Goal: Use online tool/utility: Utilize a website feature to perform a specific function

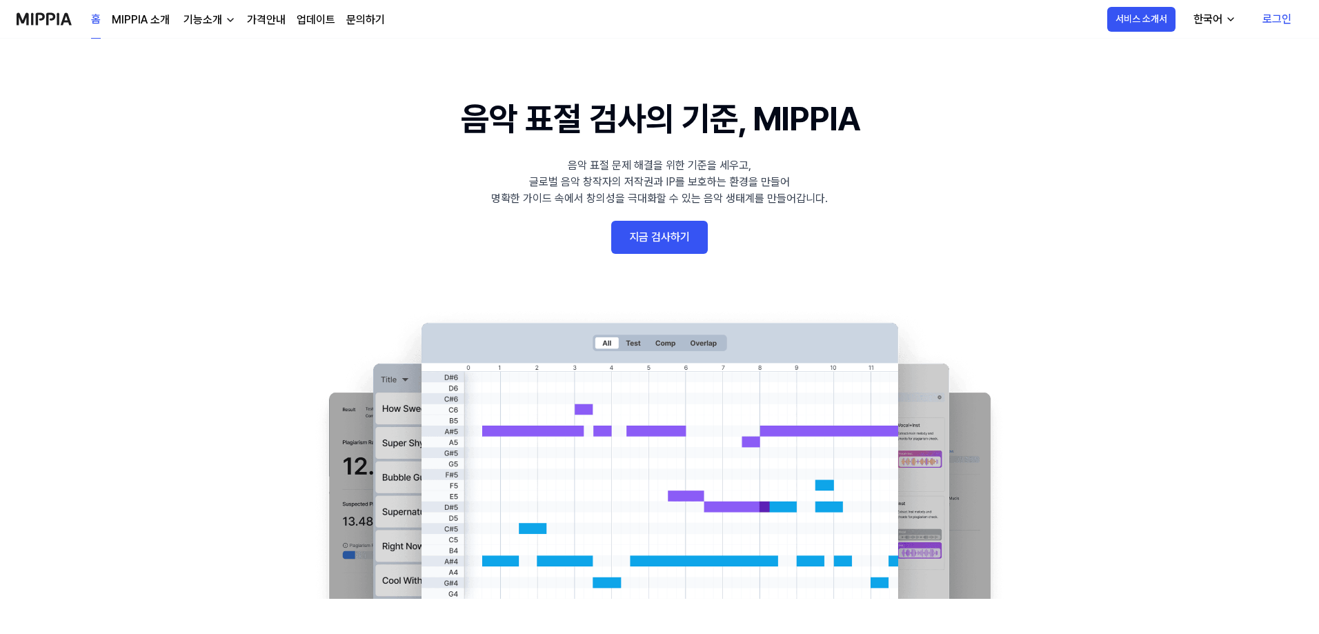
click at [670, 225] on link "지금 검사하기" at bounding box center [659, 237] width 97 height 33
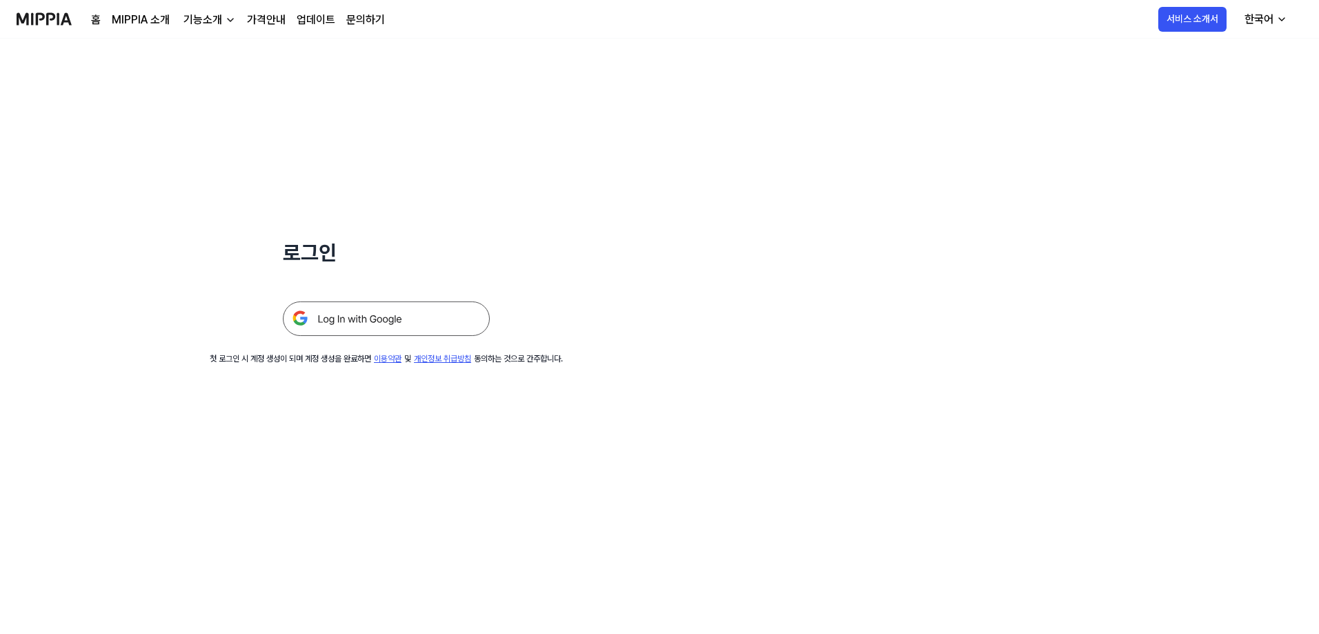
click at [398, 319] on img at bounding box center [386, 319] width 207 height 35
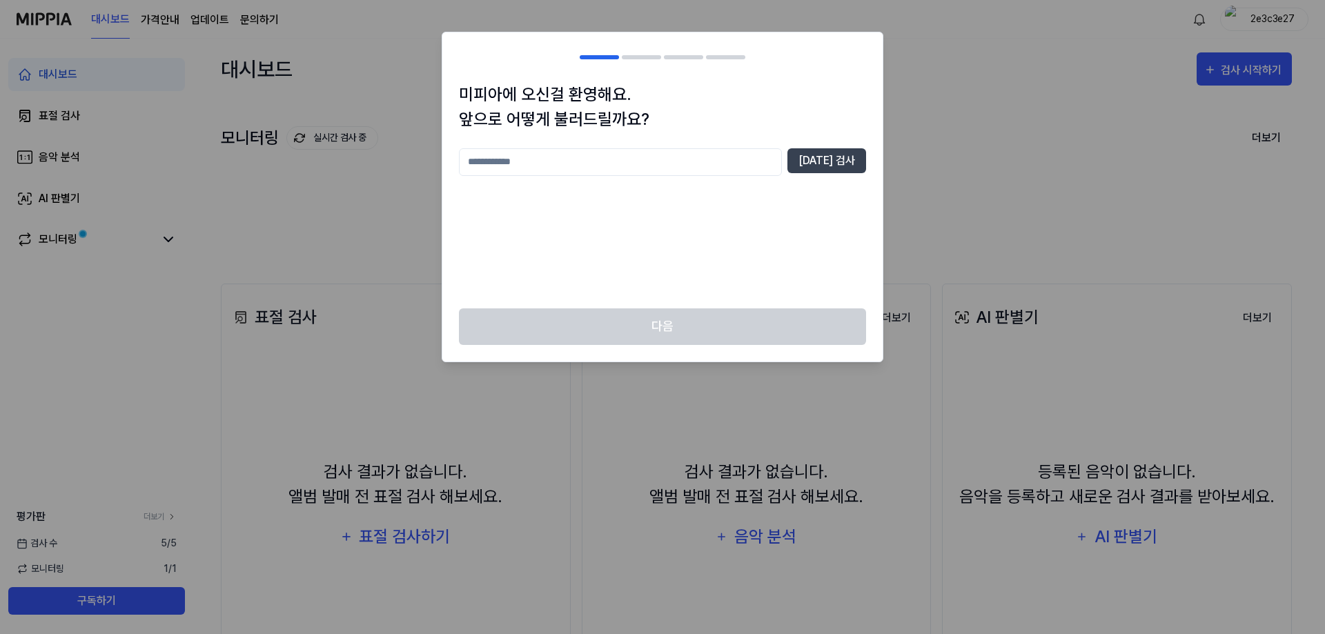
click at [716, 150] on input "text" at bounding box center [620, 162] width 323 height 28
type input "********"
click at [824, 160] on button "중복 검사" at bounding box center [826, 160] width 79 height 25
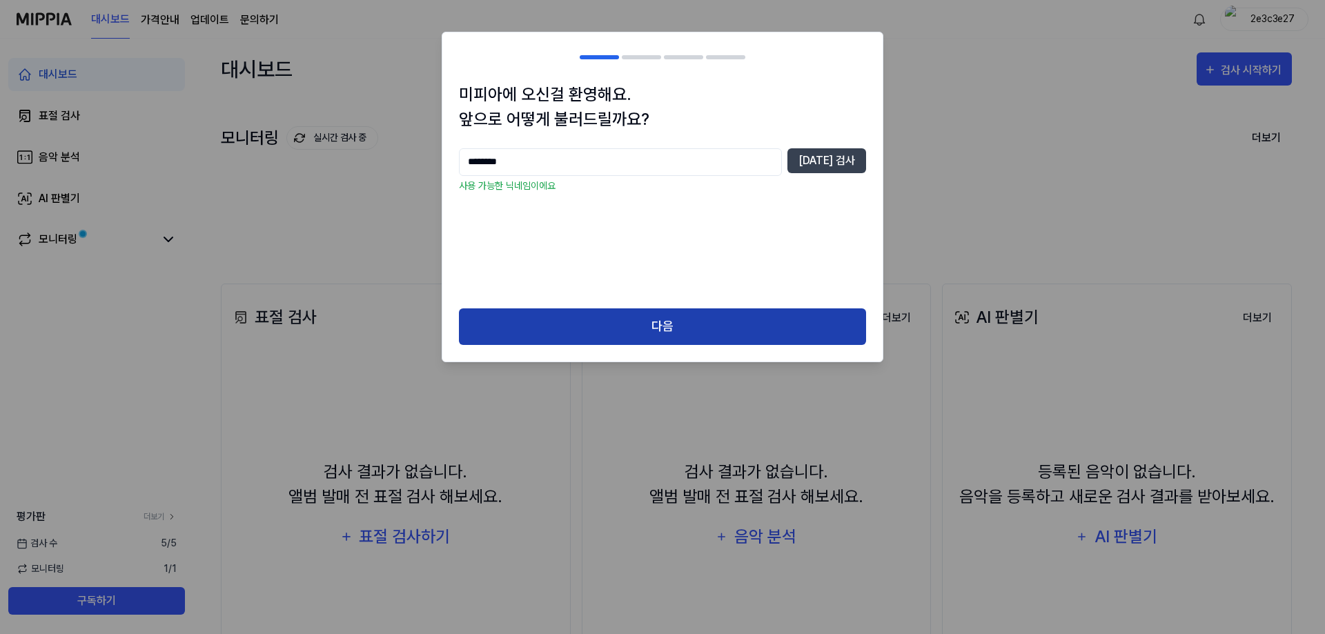
click at [690, 324] on button "다음" at bounding box center [662, 326] width 407 height 37
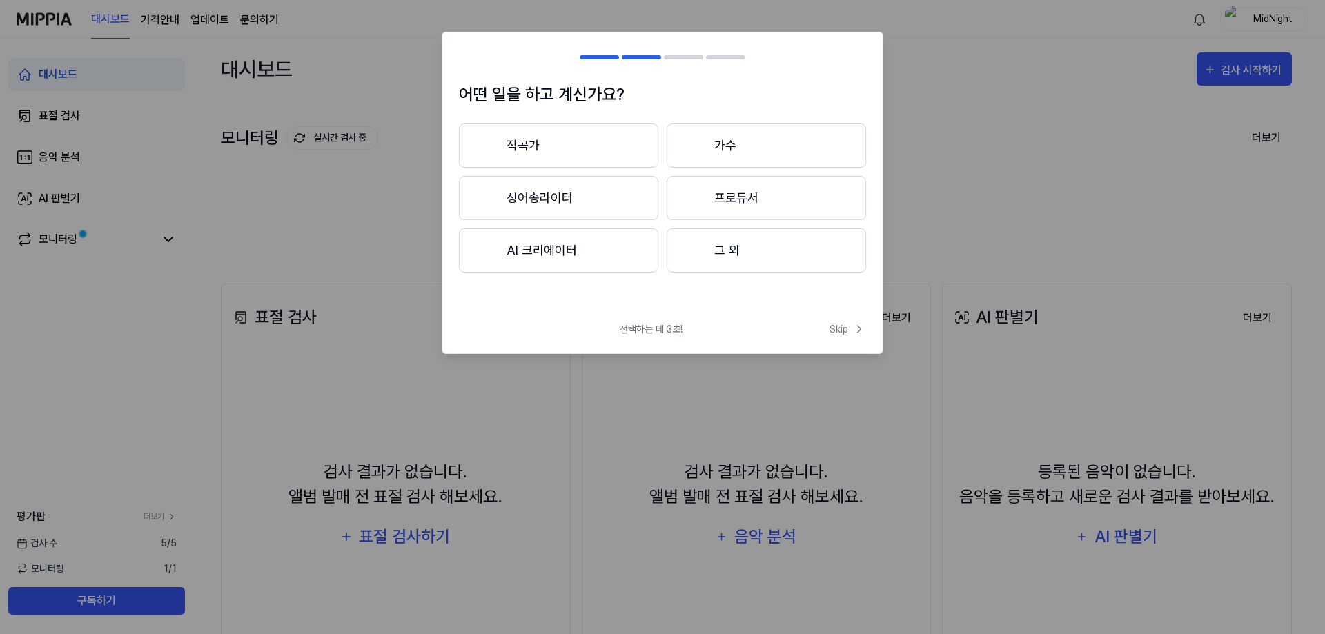
drag, startPoint x: 564, startPoint y: 250, endPoint x: 578, endPoint y: 246, distance: 14.4
click at [564, 250] on button "AI 크리에이터" at bounding box center [558, 250] width 199 height 44
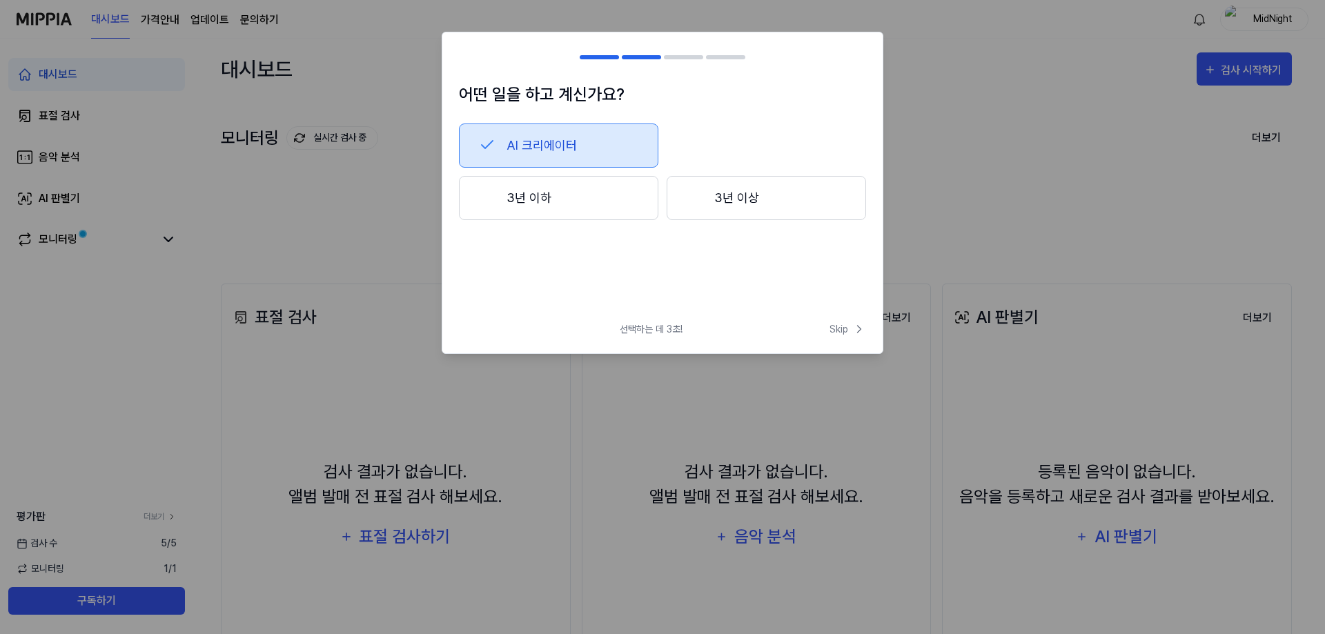
click at [616, 188] on button "3년 이하" at bounding box center [558, 198] width 199 height 44
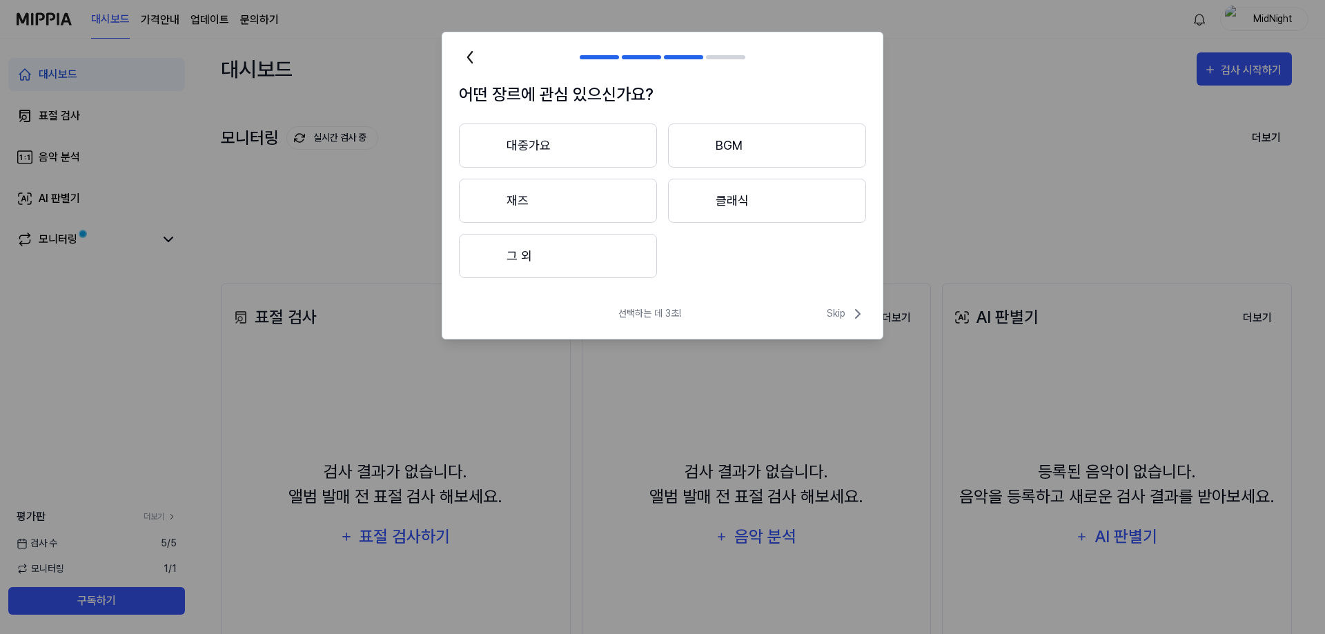
click at [562, 253] on button "그 외" at bounding box center [558, 256] width 198 height 44
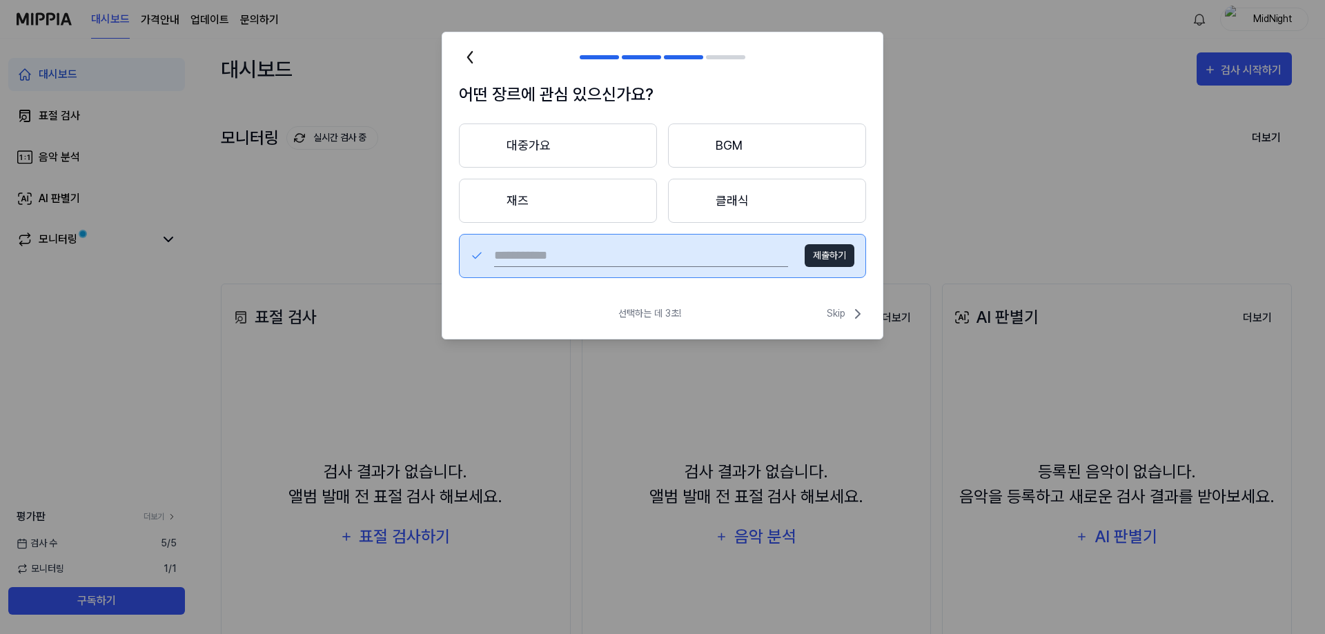
click at [711, 257] on input "text" at bounding box center [641, 256] width 294 height 22
click at [710, 194] on button "클래식" at bounding box center [767, 201] width 198 height 44
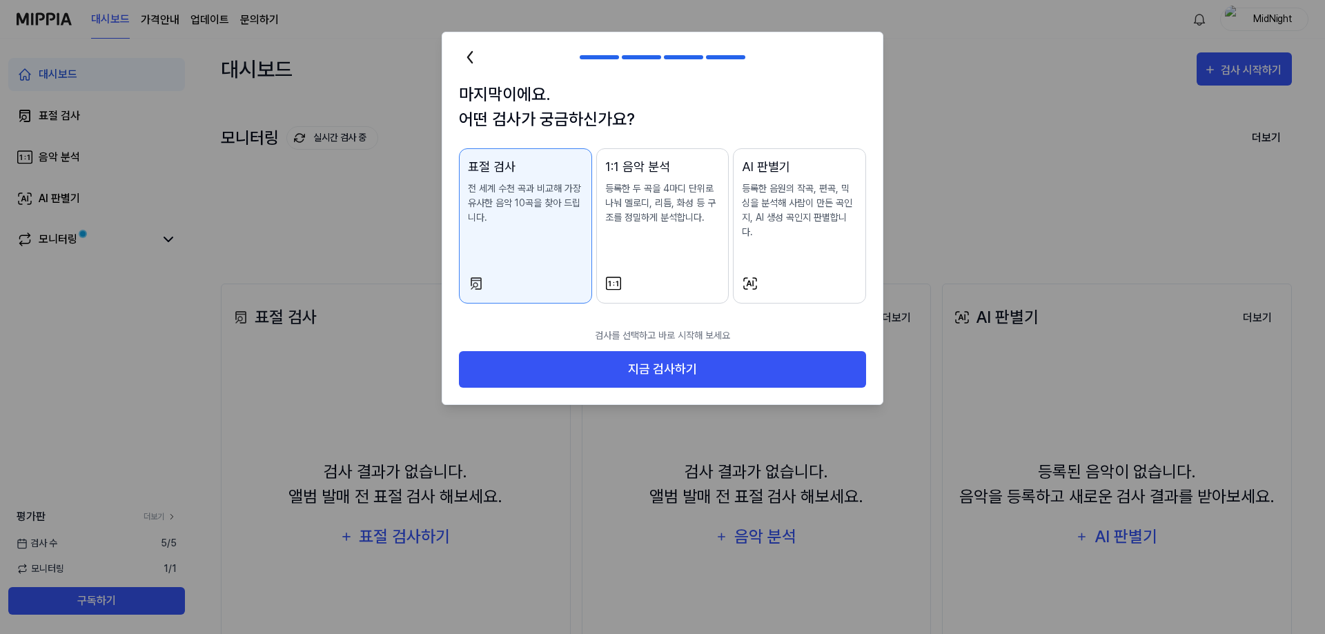
click at [656, 208] on p "등록한 두 곡을 4마디 단위로 나눠 멜로디, 리듬, 화성 등 구조를 정밀하게 분석합니다." at bounding box center [662, 202] width 115 height 43
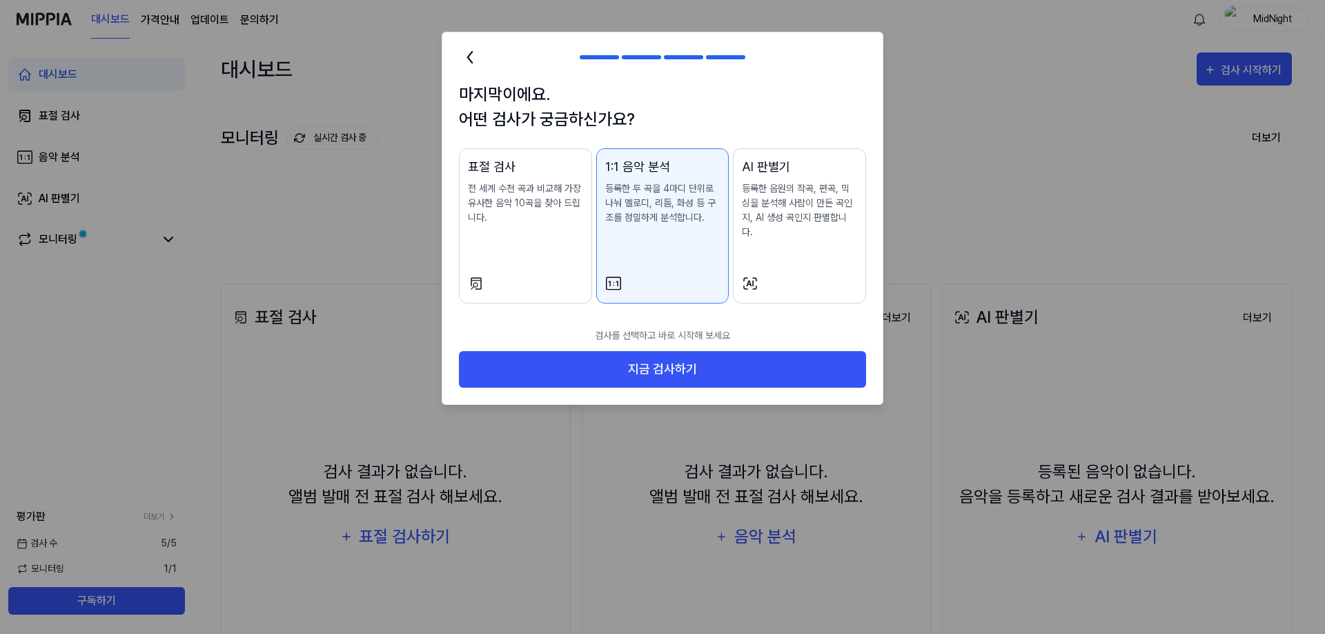
click at [769, 205] on p "등록한 음원의 작곡, 편곡, 믹싱을 분석해 사람이 만든 곡인지, AI 생성 곡인지 판별합니다." at bounding box center [799, 210] width 115 height 58
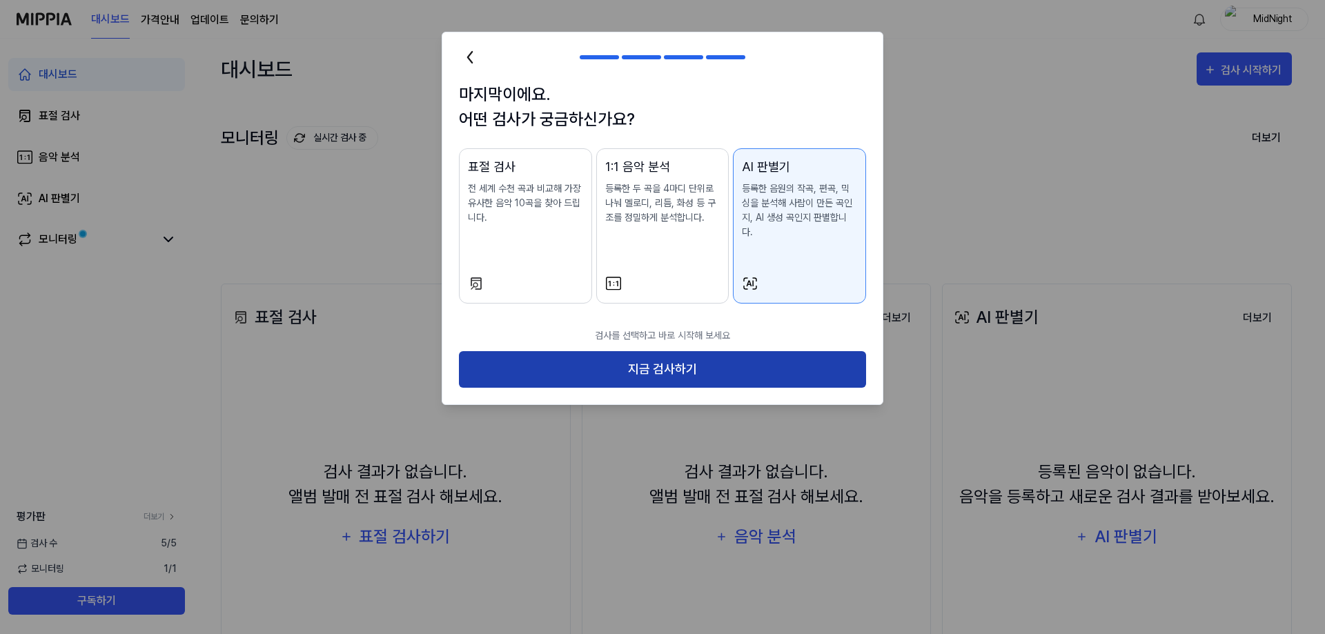
click at [660, 353] on button "지금 검사하기" at bounding box center [662, 369] width 407 height 37
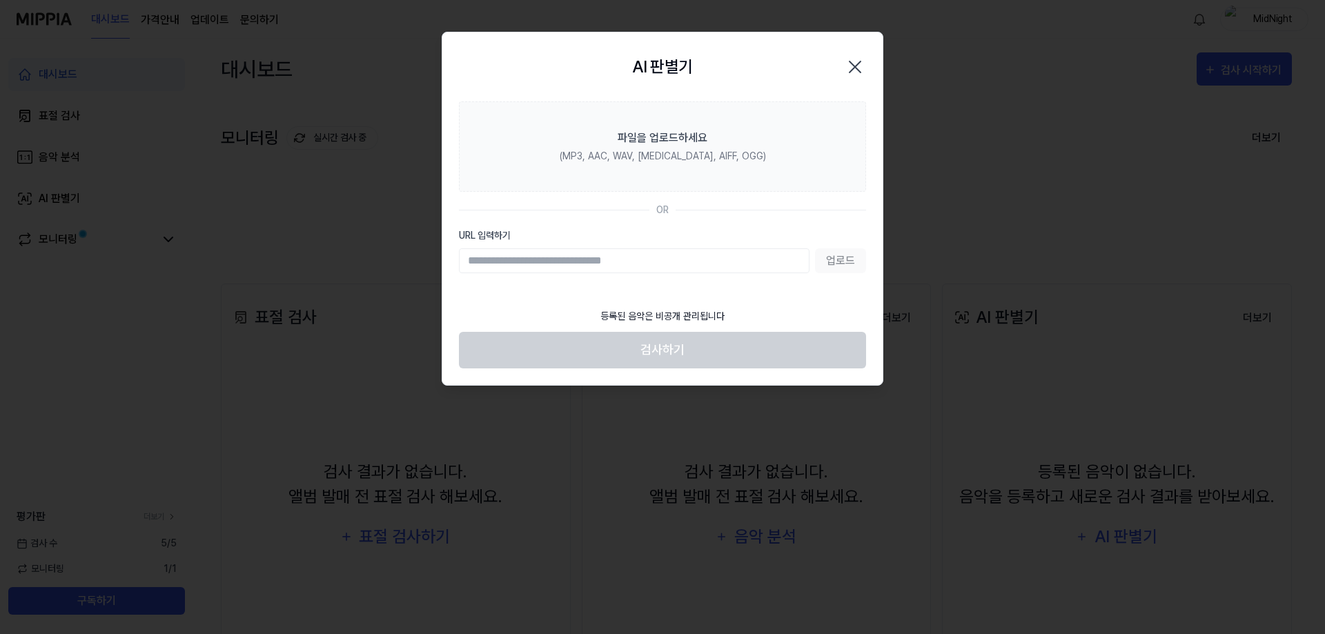
paste input "**********"
type input "**********"
click at [847, 258] on button "업로드" at bounding box center [840, 260] width 51 height 25
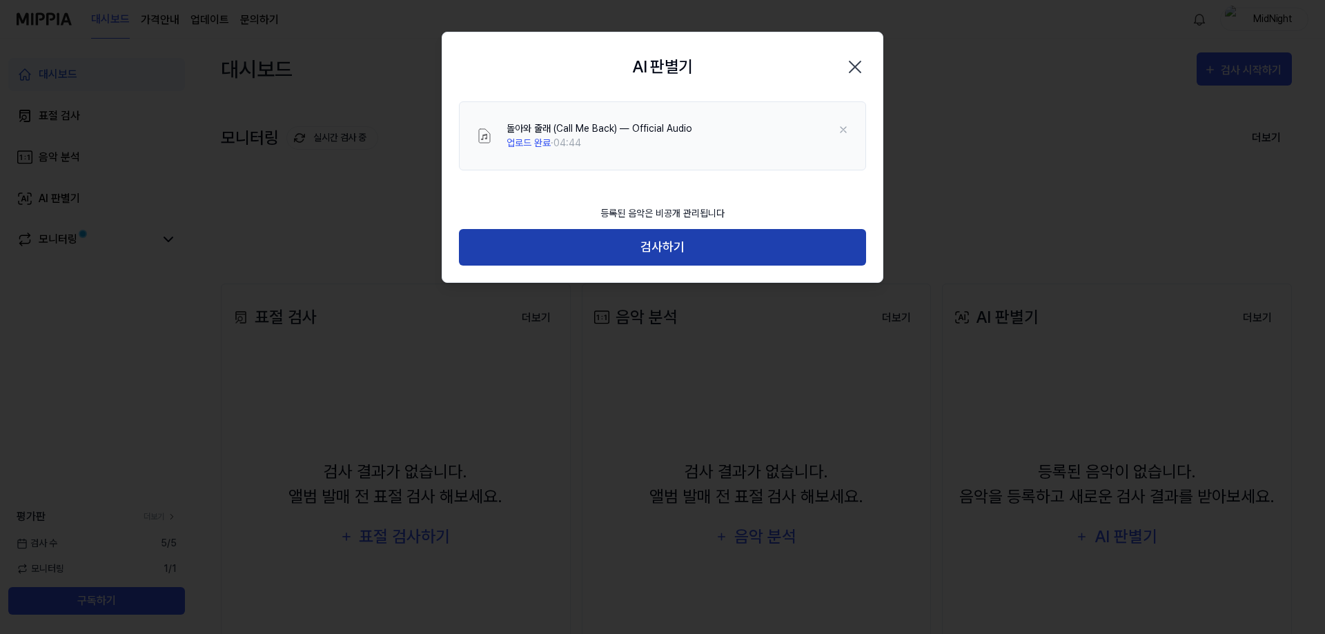
click at [647, 253] on button "검사하기" at bounding box center [662, 247] width 407 height 37
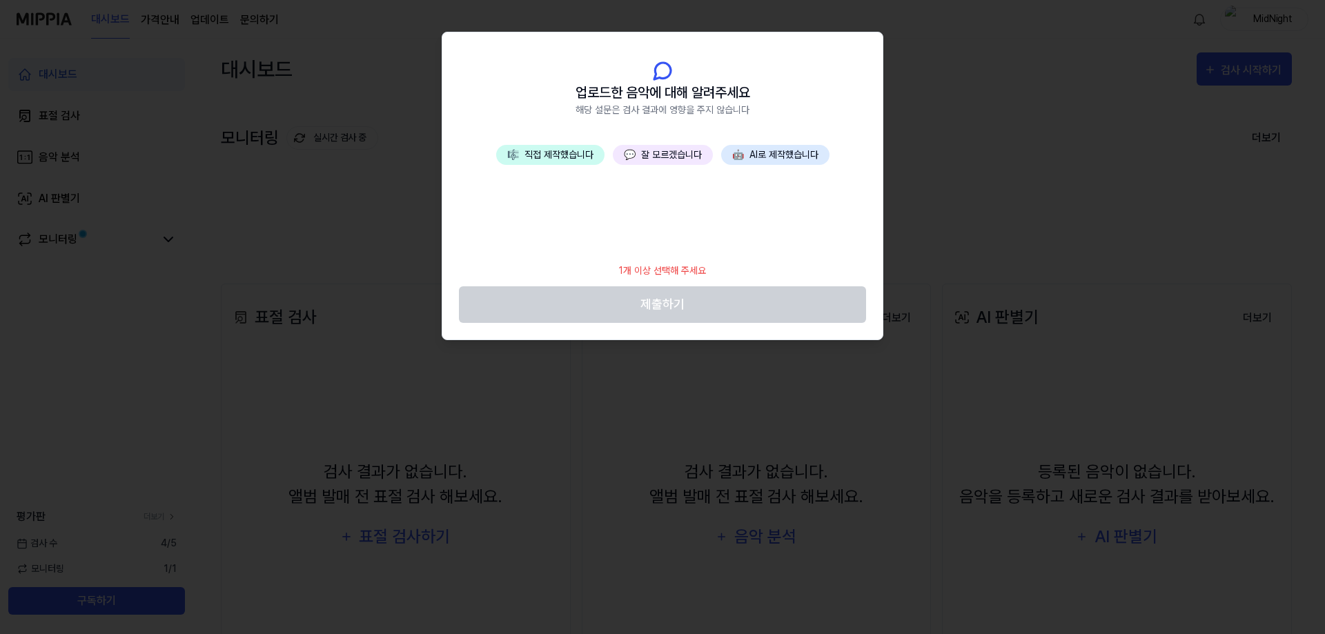
click at [747, 156] on button "🤖 AI로 제작했습니다" at bounding box center [775, 155] width 108 height 20
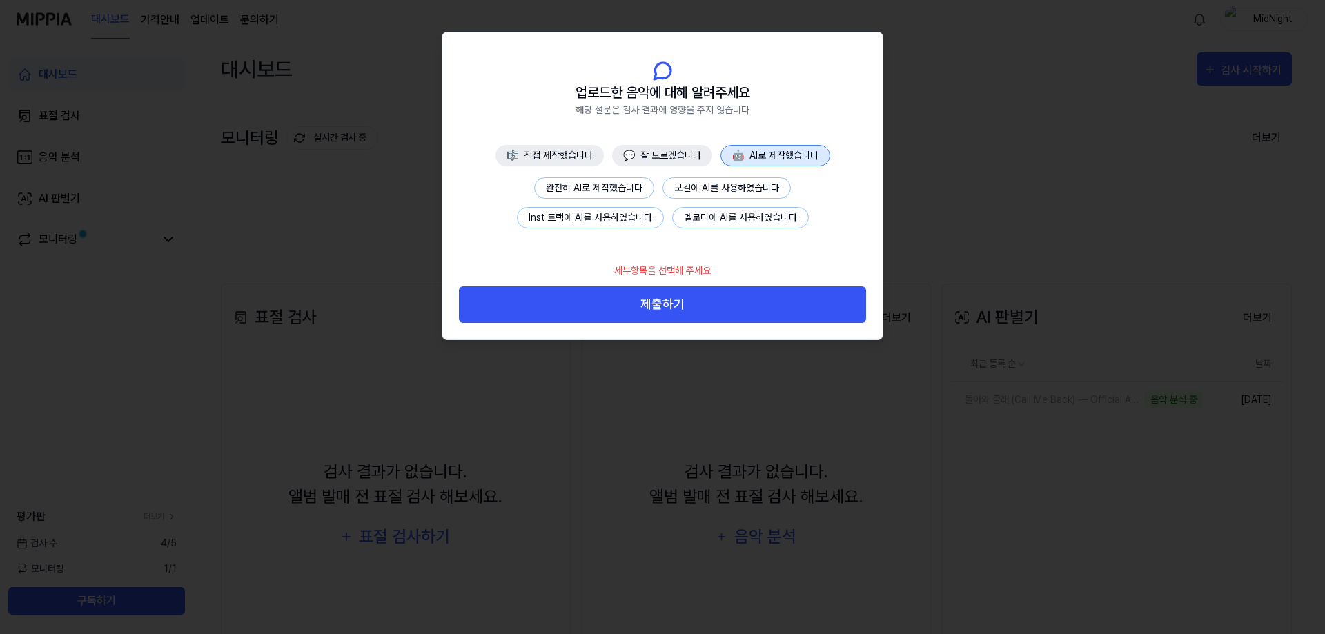
click at [631, 192] on button "완전히 AI로 제작했습니다" at bounding box center [594, 187] width 120 height 21
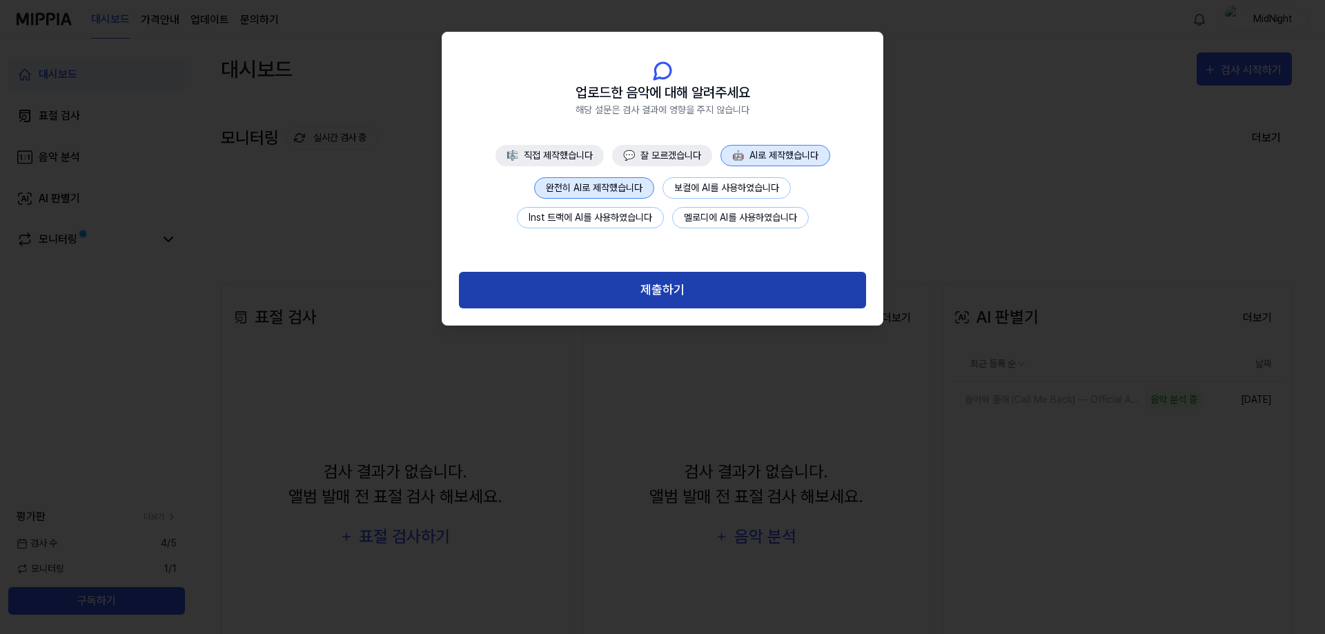
click at [631, 284] on button "제출하기" at bounding box center [662, 290] width 407 height 37
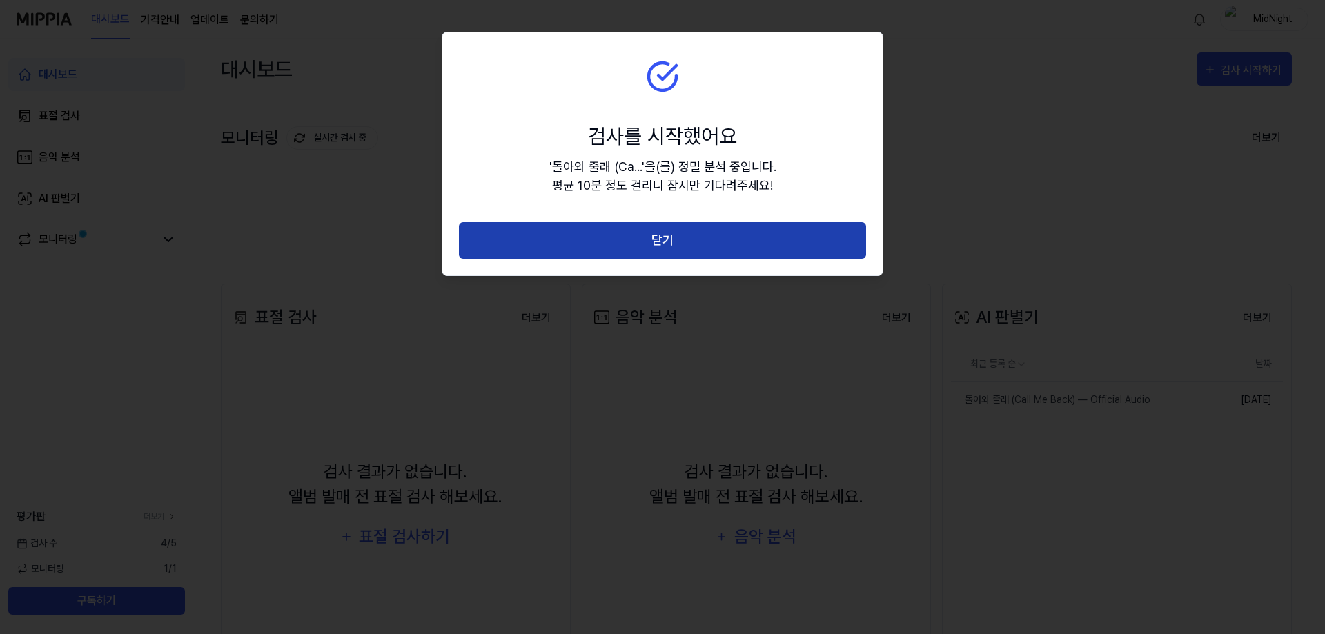
click at [754, 238] on button "닫기" at bounding box center [662, 240] width 407 height 37
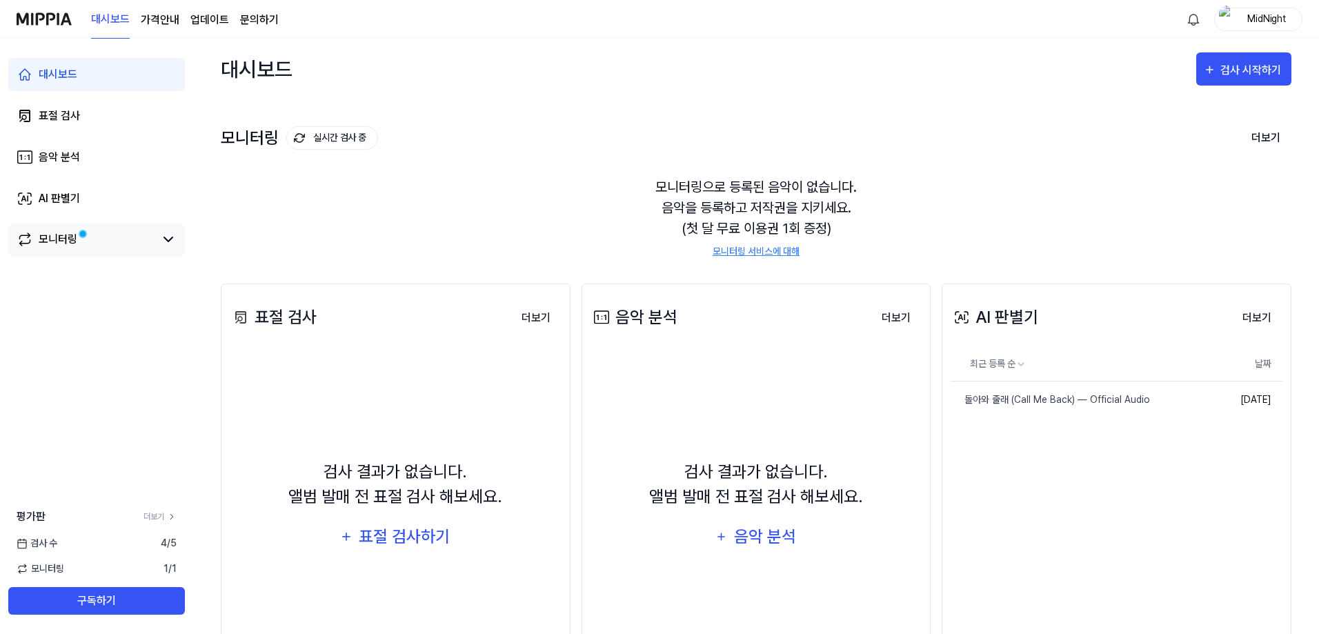
click at [56, 240] on div "모니터링" at bounding box center [58, 239] width 39 height 17
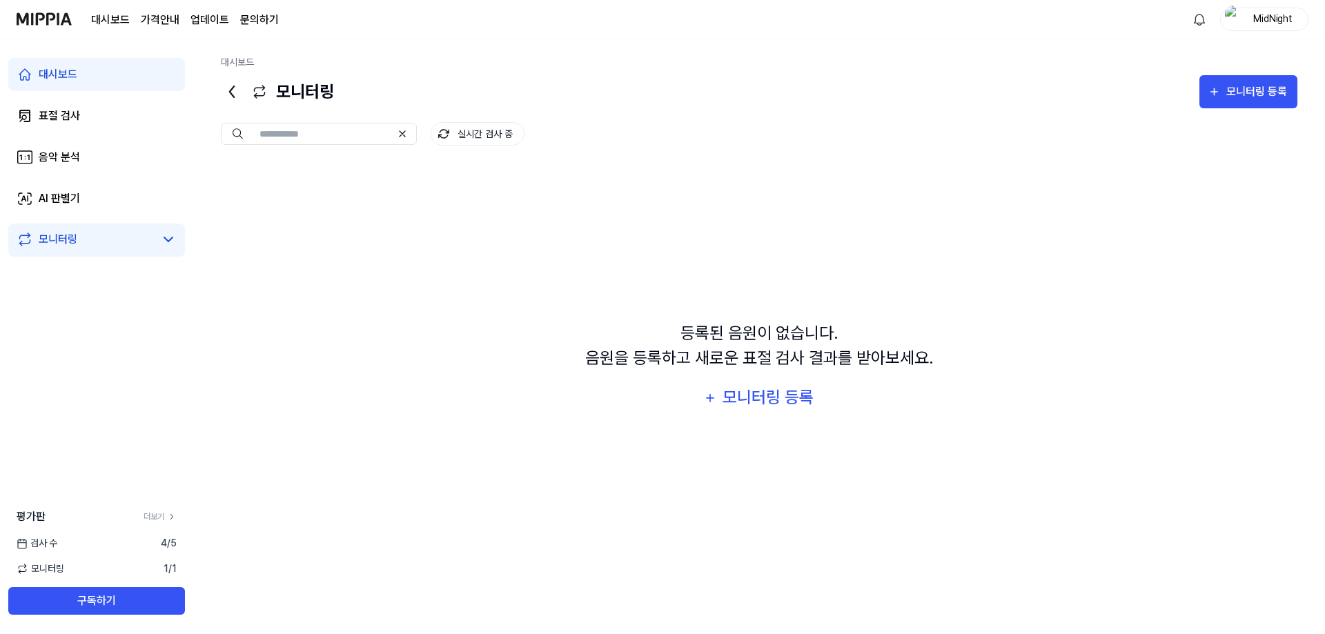
click at [138, 177] on div "대시보드 표절 검사 음악 분석 AI 판별기 모니터링" at bounding box center [96, 157] width 193 height 237
click at [108, 165] on link "음악 분석" at bounding box center [96, 157] width 177 height 33
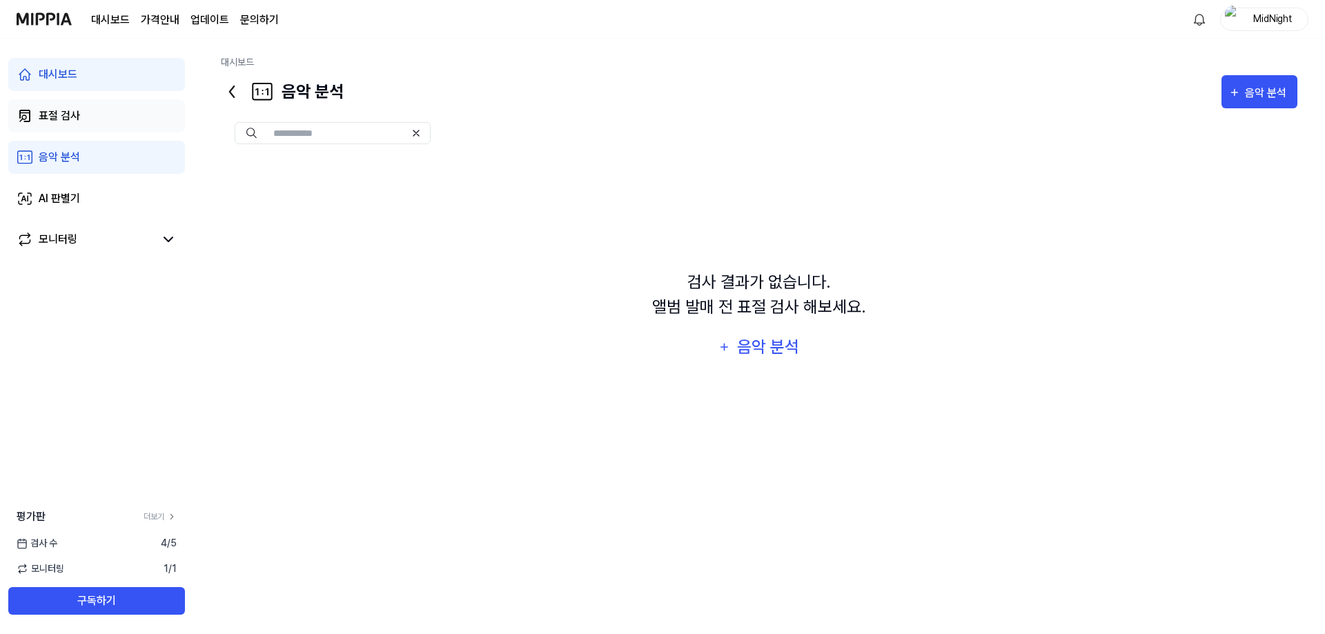
click at [59, 119] on div "표절 검사" at bounding box center [59, 116] width 41 height 17
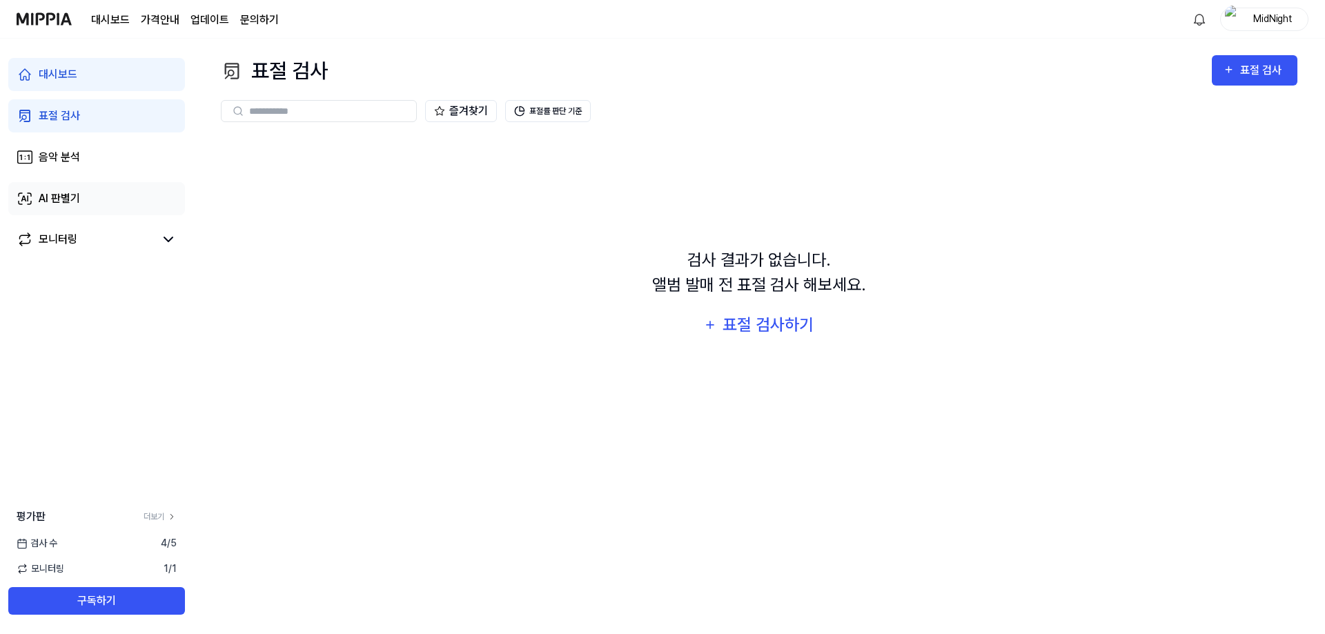
click at [70, 200] on div "AI 판별기" at bounding box center [59, 198] width 41 height 17
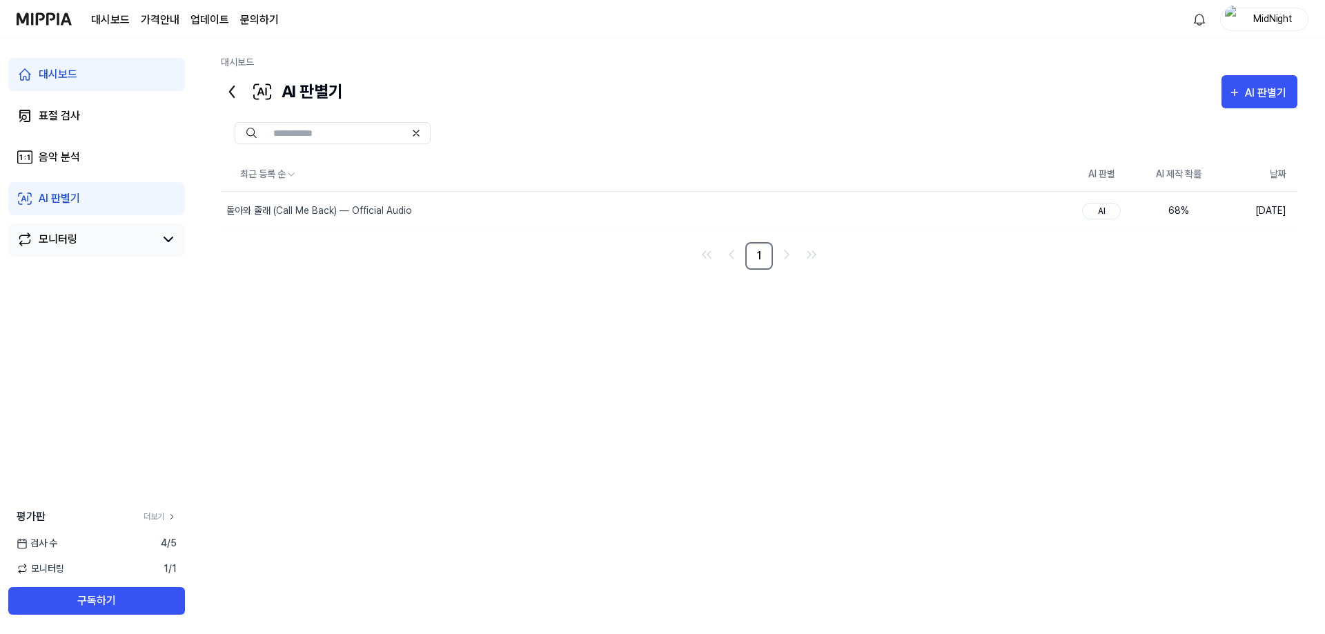
click at [113, 256] on div "모니터링" at bounding box center [96, 240] width 177 height 33
click at [117, 233] on link "모니터링" at bounding box center [86, 239] width 138 height 17
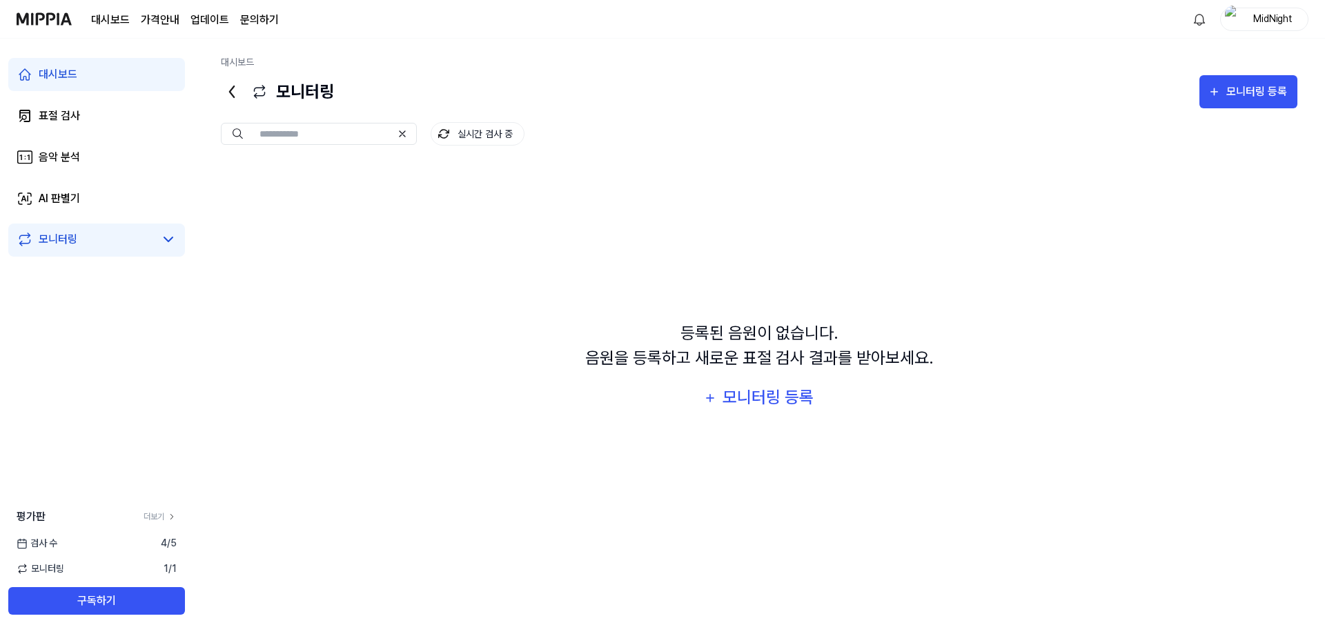
click at [344, 254] on div "등록된 음원이 없습니다. 음원을 등록하고 새로운 표절 검사 결과를 받아보세요. 모니터링 등록" at bounding box center [759, 368] width 1076 height 408
click at [70, 208] on link "AI 판별기" at bounding box center [96, 198] width 177 height 33
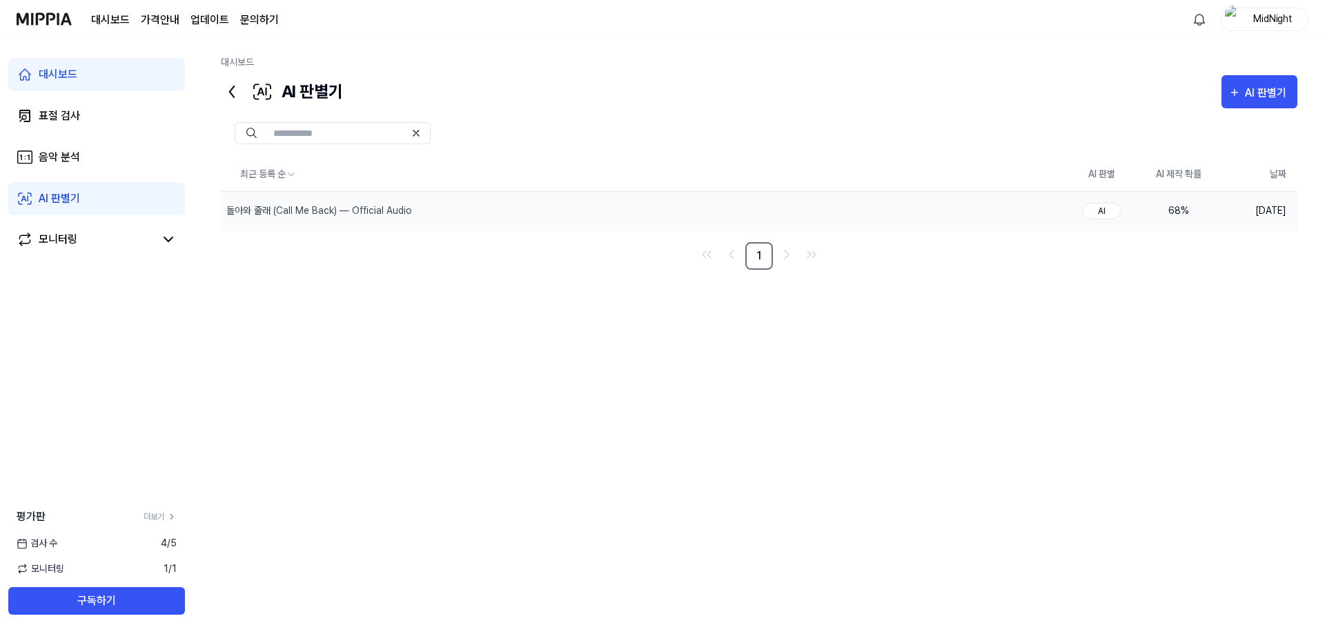
click at [1170, 216] on div "68 %" at bounding box center [1178, 211] width 55 height 14
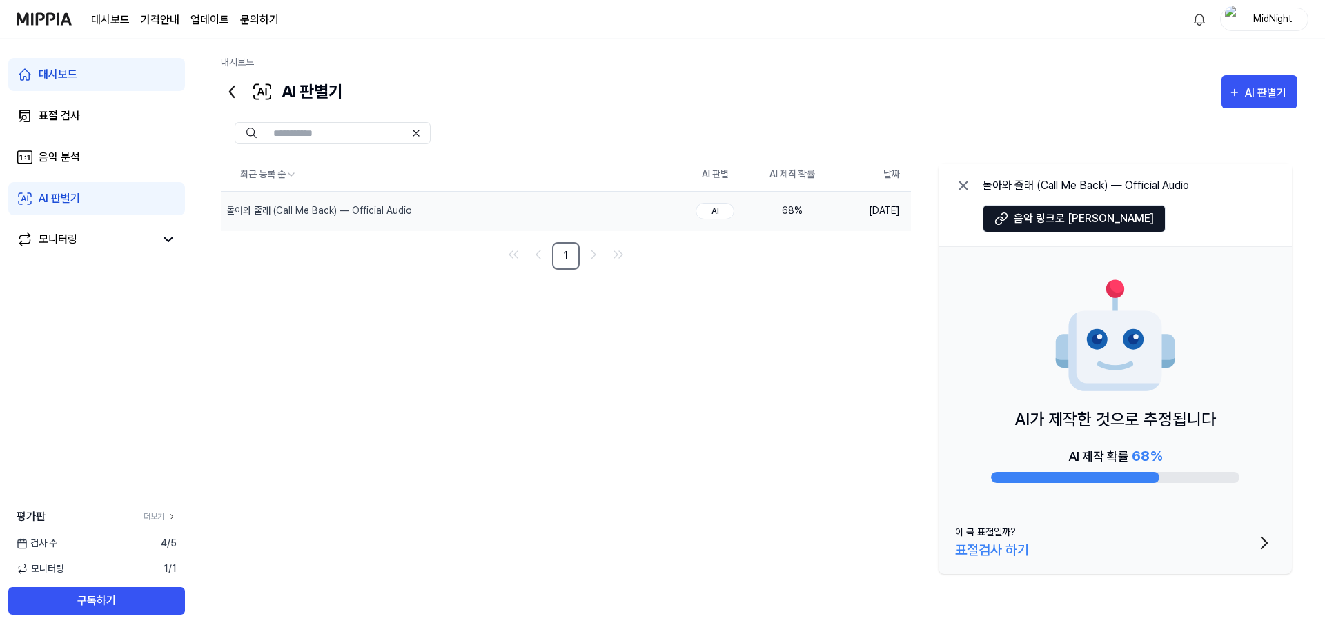
drag, startPoint x: 800, startPoint y: 207, endPoint x: 824, endPoint y: 199, distance: 24.7
click at [824, 199] on td "68 %" at bounding box center [792, 210] width 77 height 39
click at [1123, 466] on div "AI 제작 확률 68 %" at bounding box center [1115, 464] width 248 height 37
drag, startPoint x: 1021, startPoint y: 422, endPoint x: 1209, endPoint y: 416, distance: 187.8
click at [1209, 416] on p "AI가 제작한 것으로 추정됩니다" at bounding box center [1114, 419] width 201 height 25
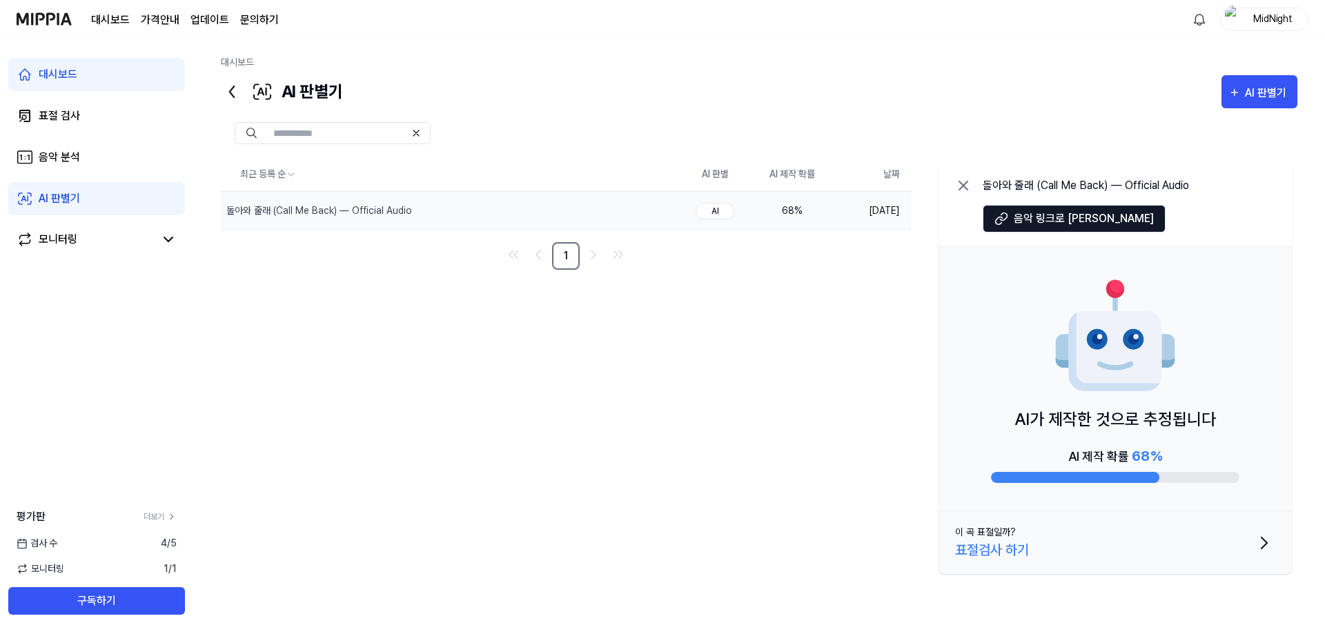
drag, startPoint x: 994, startPoint y: 420, endPoint x: 1228, endPoint y: 414, distance: 234.0
click at [1225, 414] on div "AI가 제작한 것으로 추정됩니다 AI 제작 확률 68 %" at bounding box center [1114, 379] width 353 height 264
drag, startPoint x: 1055, startPoint y: 429, endPoint x: 1168, endPoint y: 417, distance: 113.7
click at [1165, 418] on p "AI가 제작한 것으로 추정됩니다" at bounding box center [1114, 419] width 201 height 25
drag, startPoint x: 991, startPoint y: 440, endPoint x: 1159, endPoint y: 415, distance: 170.3
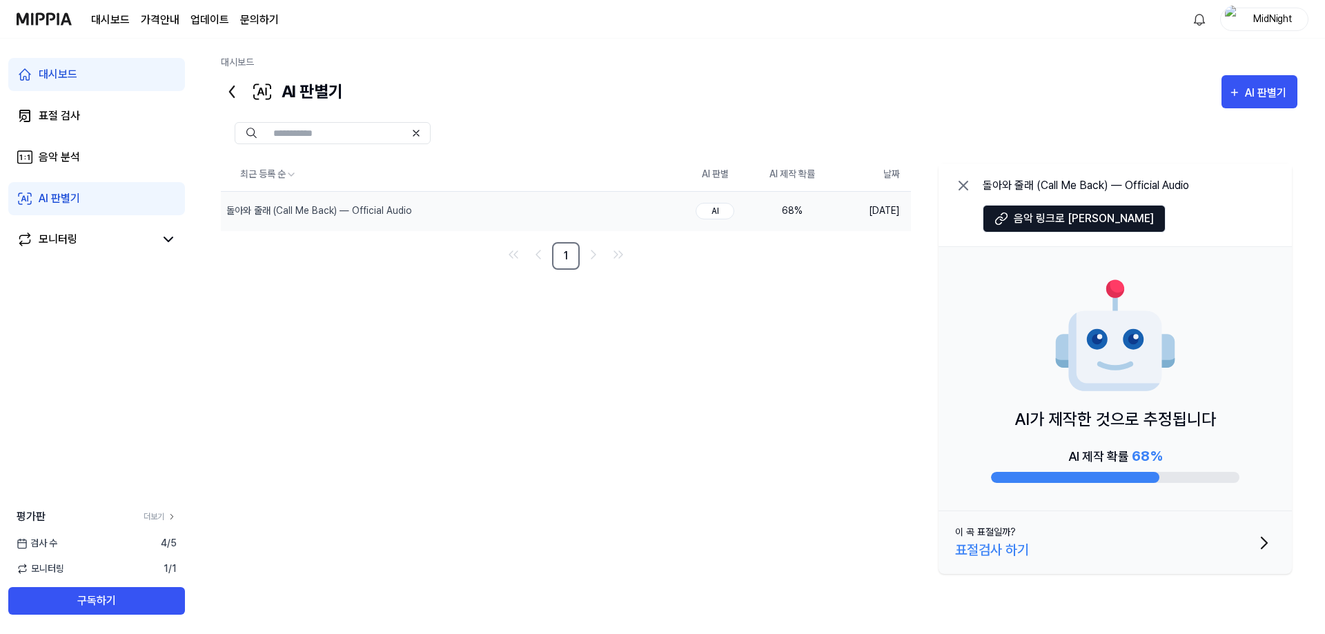
click at [1159, 415] on div "AI가 제작한 것으로 추정됩니다 AI 제작 확률 68 %" at bounding box center [1114, 379] width 353 height 264
drag, startPoint x: 1011, startPoint y: 420, endPoint x: 1205, endPoint y: 411, distance: 194.1
click at [1205, 411] on div "AI가 제작한 것으로 추정됩니다 AI 제작 확률 68 %" at bounding box center [1114, 379] width 353 height 264
click at [1265, 545] on icon "button" at bounding box center [1264, 543] width 6 height 11
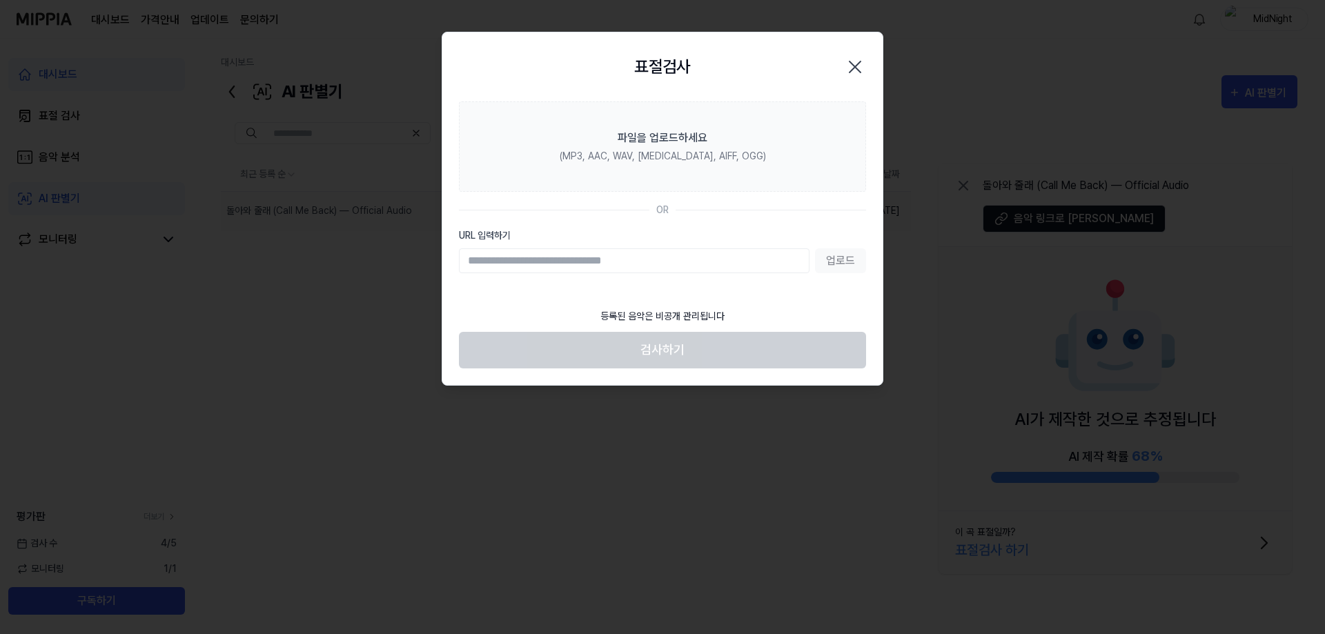
click at [859, 61] on icon "button" at bounding box center [855, 67] width 22 height 22
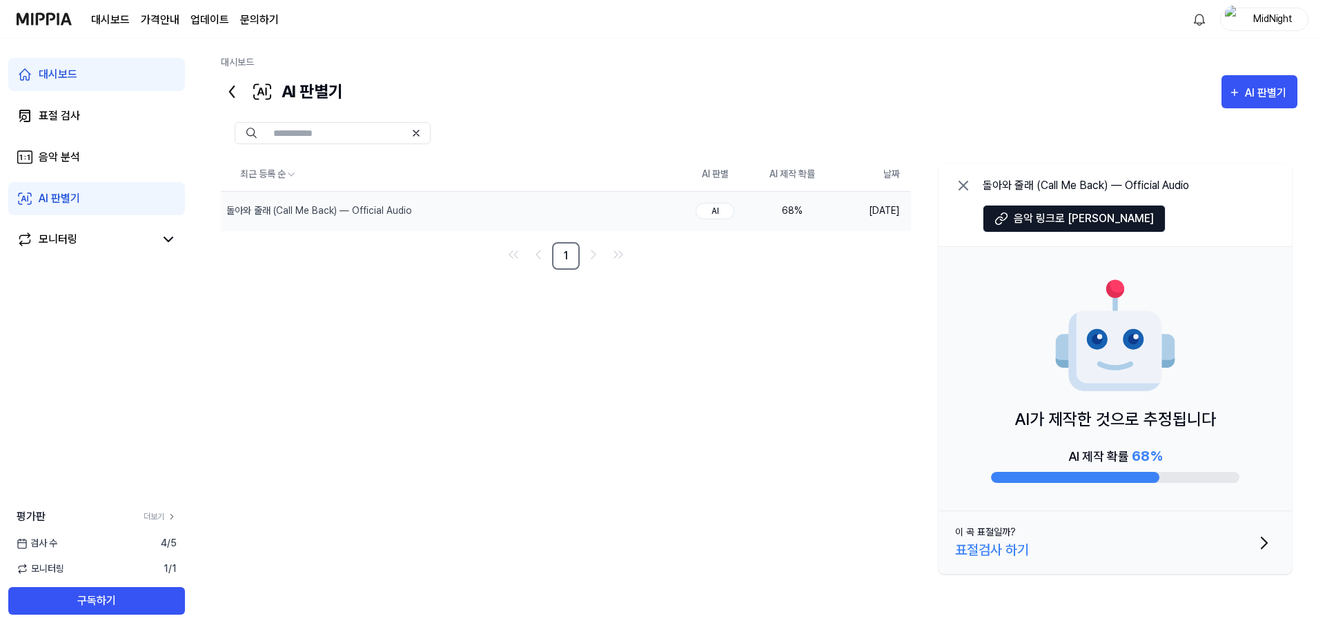
click at [963, 183] on icon at bounding box center [963, 185] width 17 height 17
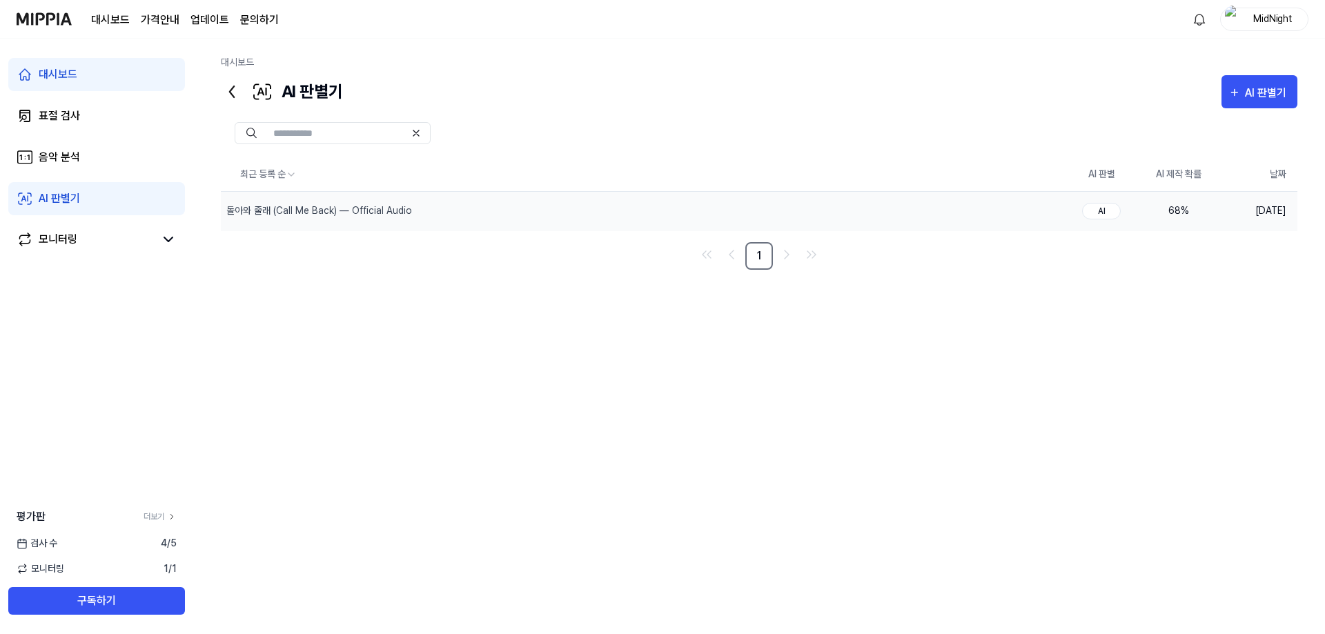
click at [1190, 220] on td "68 %" at bounding box center [1178, 210] width 77 height 39
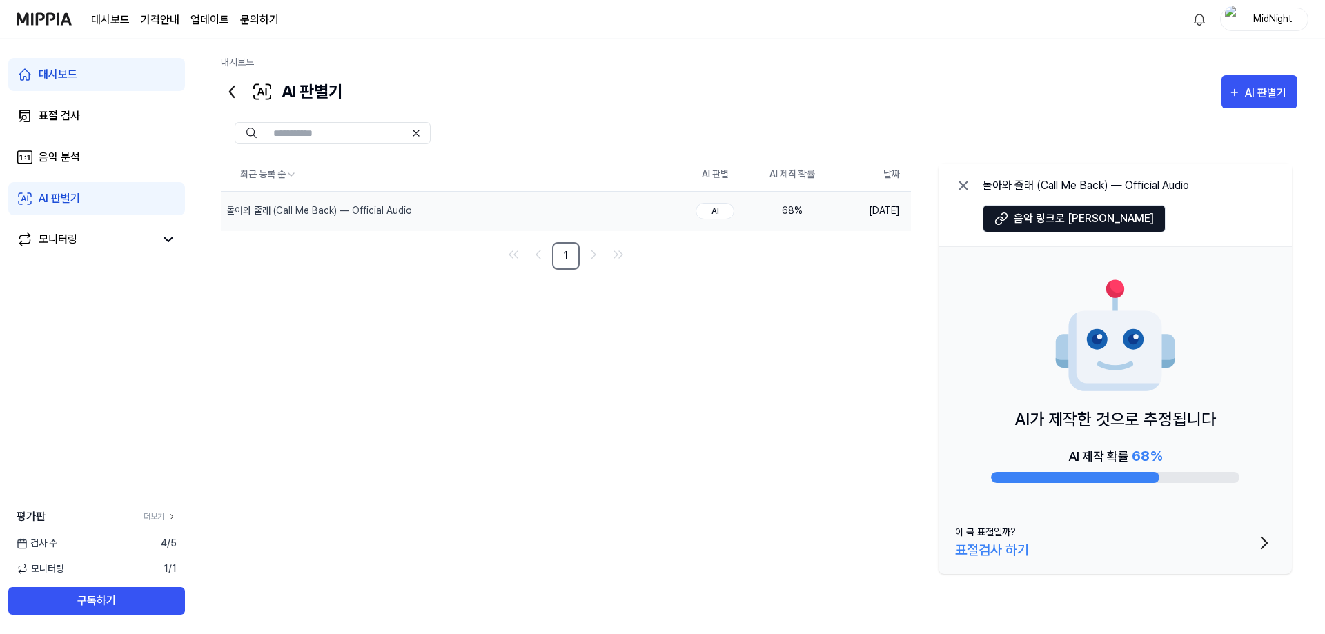
drag, startPoint x: 1032, startPoint y: 415, endPoint x: 1199, endPoint y: 394, distance: 169.0
click at [1199, 394] on div "AI가 제작한 것으로 추정됩니다 AI 제작 확률 68 %" at bounding box center [1114, 379] width 353 height 264
click at [1114, 459] on div "AI 제작 확률 68 %" at bounding box center [1115, 456] width 94 height 21
drag, startPoint x: 1131, startPoint y: 455, endPoint x: 1181, endPoint y: 451, distance: 49.9
click at [1183, 451] on div "AI 제작 확률 68 %" at bounding box center [1115, 464] width 248 height 37
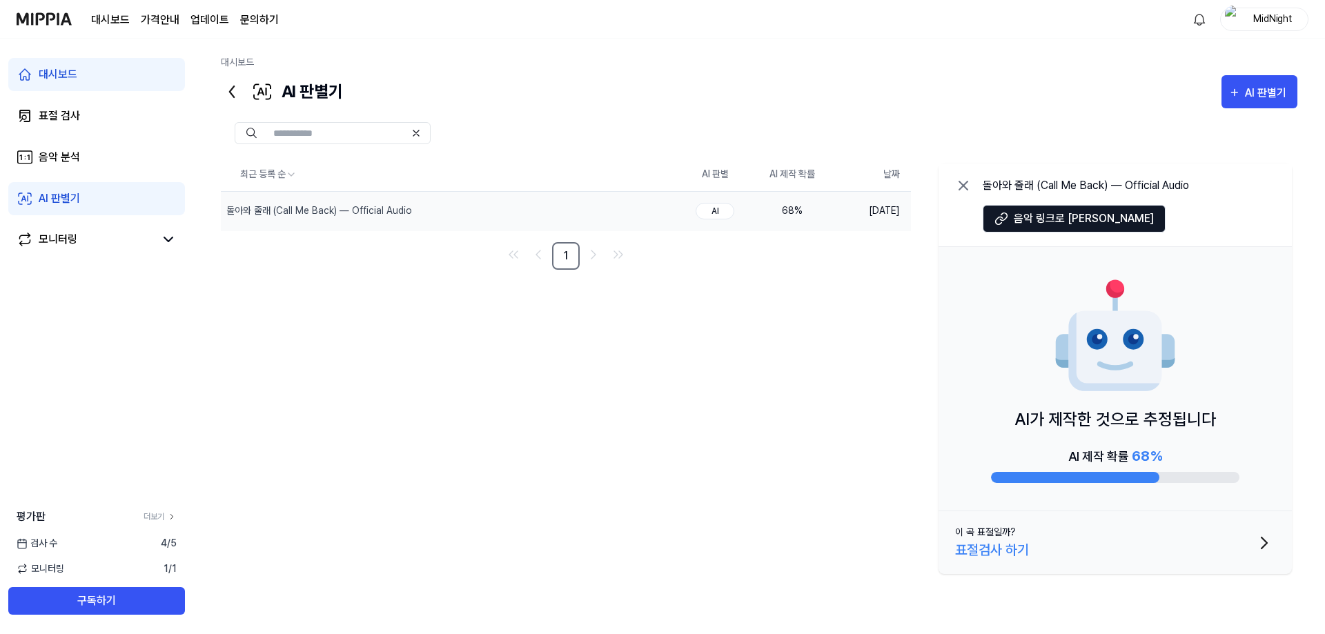
drag, startPoint x: 1067, startPoint y: 455, endPoint x: 1156, endPoint y: 457, distance: 88.3
click at [1185, 449] on div "AI 제작 확률 68 %" at bounding box center [1115, 464] width 248 height 37
drag, startPoint x: 1062, startPoint y: 457, endPoint x: 1176, endPoint y: 444, distance: 114.6
click at [1176, 444] on div "AI가 제작한 것으로 추정됩니다 AI 제작 확률 68 %" at bounding box center [1114, 379] width 353 height 264
